Goal: Contribute content

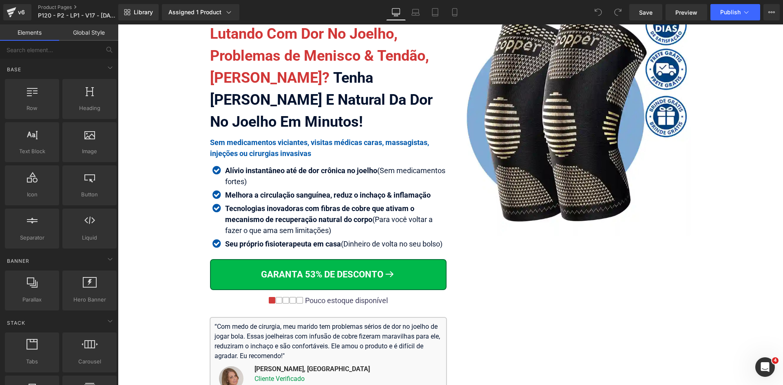
scroll to position [82, 0]
click at [457, 13] on icon at bounding box center [454, 12] width 8 height 8
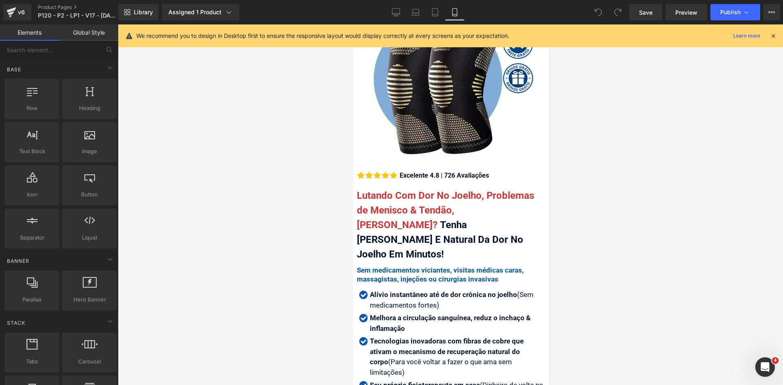
click at [771, 37] on icon at bounding box center [772, 35] width 7 height 7
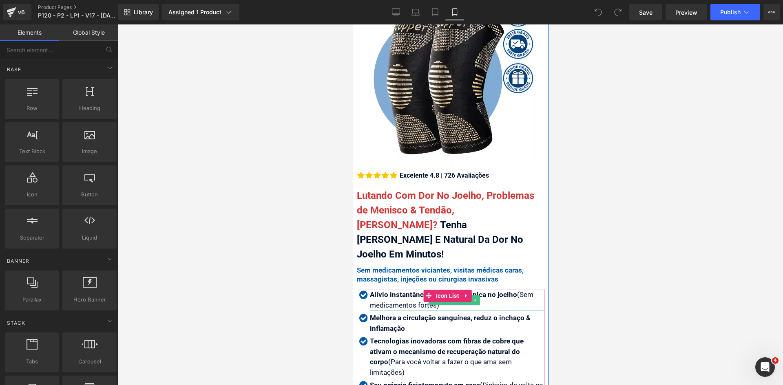
click at [405, 291] on strong "Alívio instantâneo até de dor crônica no joelho" at bounding box center [442, 295] width 147 height 8
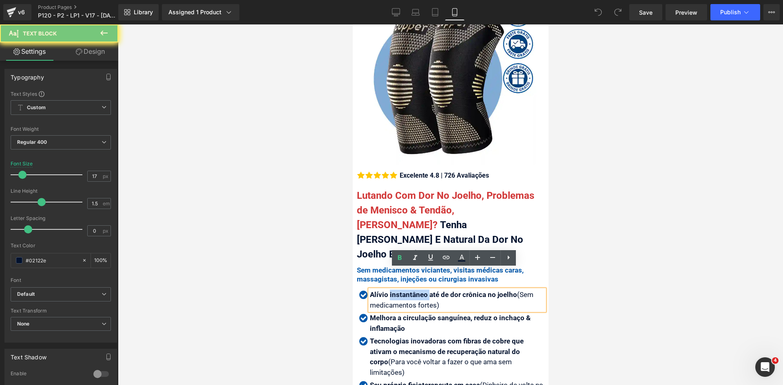
click at [405, 291] on strong "Alívio instantâneo até de dor crônica no joelho" at bounding box center [442, 295] width 147 height 8
click at [422, 291] on strong "Alívio instantâneo até de dor crônica no joelho" at bounding box center [442, 295] width 147 height 8
click at [425, 291] on strong "Alívio instantâneo até de dor crônica no joelho" at bounding box center [442, 295] width 147 height 8
drag, startPoint x: 424, startPoint y: 274, endPoint x: 389, endPoint y: 273, distance: 35.1
click at [389, 291] on strong "Alívio instantâneo até de dor crônica no joelho" at bounding box center [442, 295] width 147 height 8
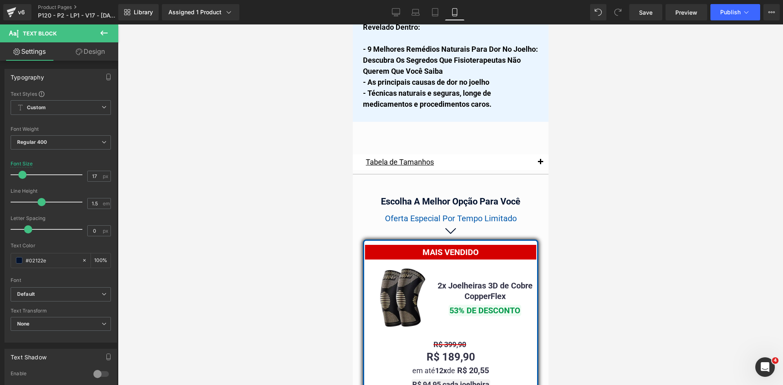
drag, startPoint x: 547, startPoint y: 39, endPoint x: 904, endPoint y: 295, distance: 439.4
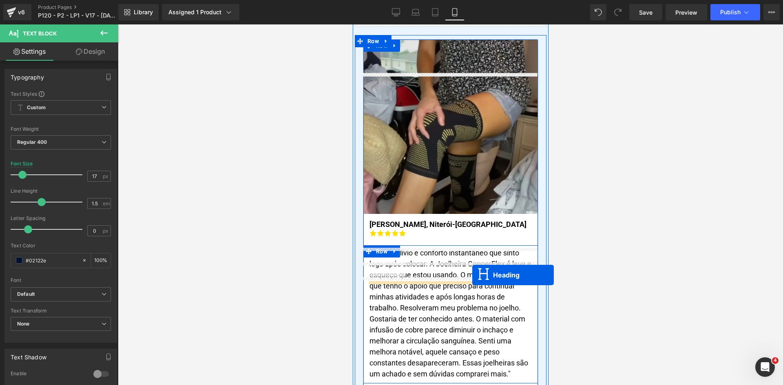
scroll to position [4721, 0]
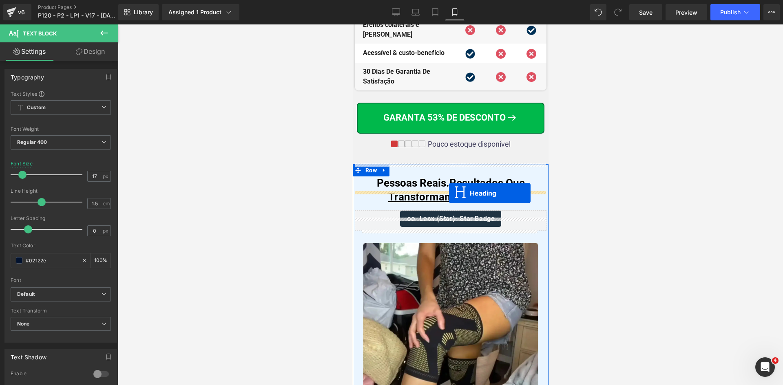
drag, startPoint x: 443, startPoint y: 267, endPoint x: 448, endPoint y: 193, distance: 73.9
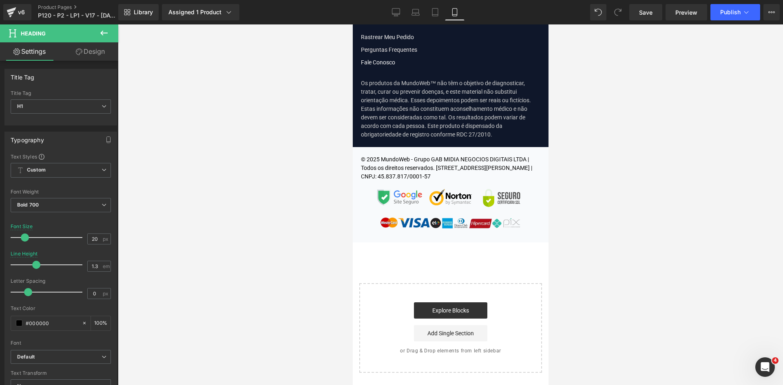
scroll to position [9861, 0]
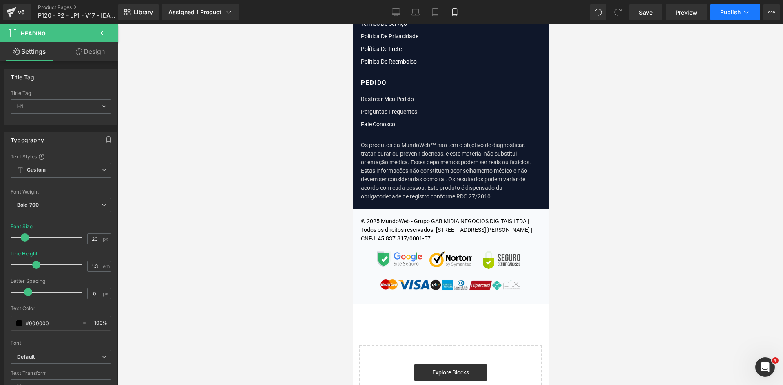
click at [733, 10] on span "Publish" at bounding box center [730, 12] width 20 height 7
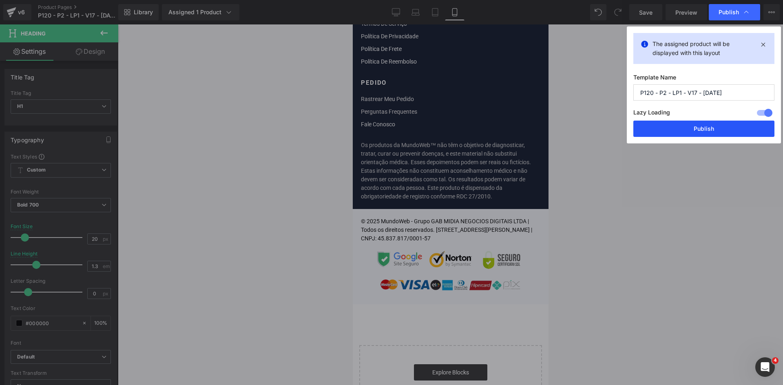
click at [694, 127] on button "Publish" at bounding box center [703, 129] width 141 height 16
